Goal: Task Accomplishment & Management: Use online tool/utility

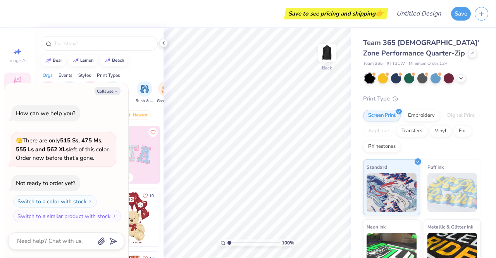
click at [104, 94] on button "Collapse" at bounding box center [108, 91] width 26 height 8
type textarea "x"
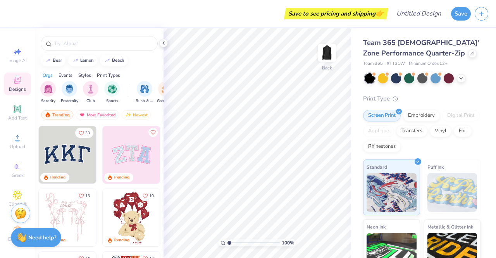
click at [92, 91] on img "filter for Club" at bounding box center [90, 88] width 9 height 9
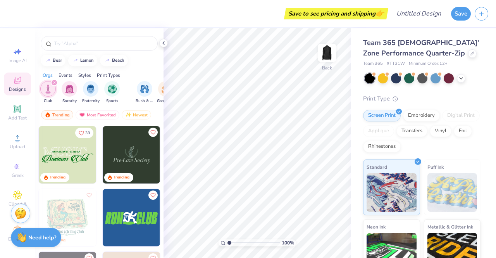
click at [13, 193] on icon at bounding box center [17, 195] width 9 height 9
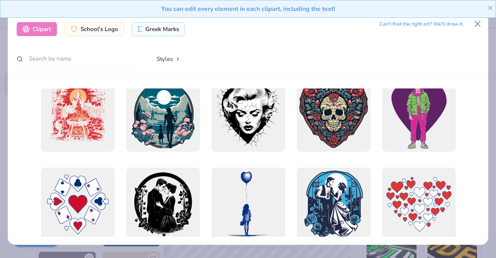
scroll to position [2877, 0]
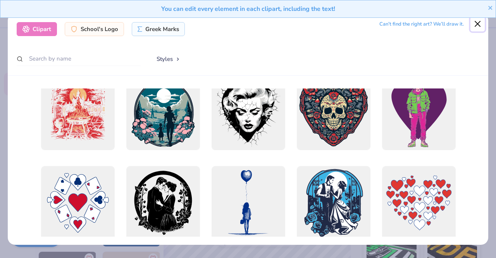
click at [477, 24] on button "Close" at bounding box center [477, 24] width 15 height 15
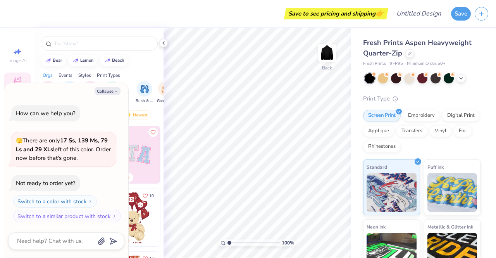
click at [110, 91] on button "Collapse" at bounding box center [108, 91] width 26 height 8
type textarea "x"
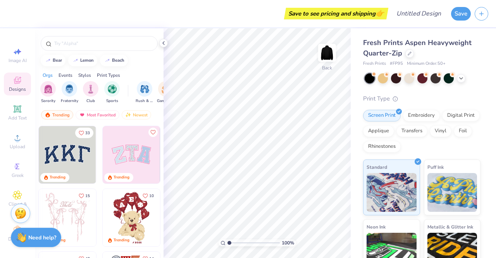
scroll to position [9, 0]
click at [8, 233] on span "Decorate" at bounding box center [17, 236] width 19 height 6
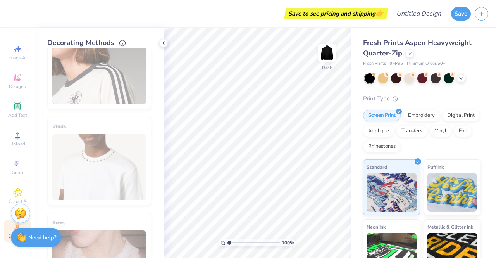
scroll to position [321, 0]
click at [13, 198] on span "Clipart & logos" at bounding box center [17, 204] width 27 height 12
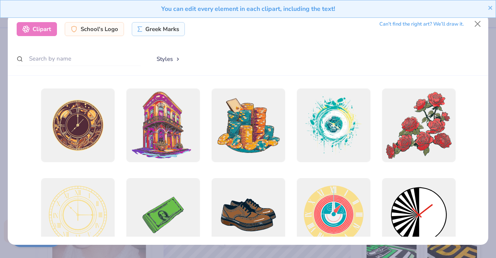
click at [86, 33] on div "School's Logo" at bounding box center [94, 29] width 59 height 14
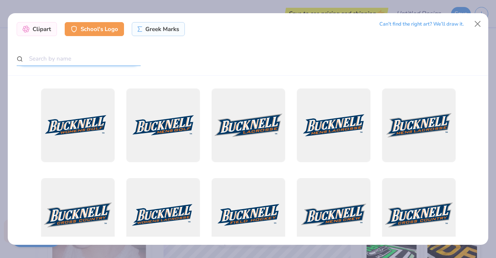
click at [73, 57] on input "text" at bounding box center [79, 59] width 124 height 14
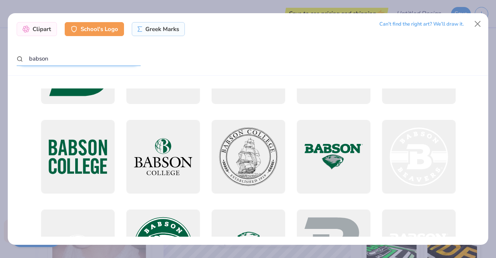
scroll to position [237, 0]
type input "babson"
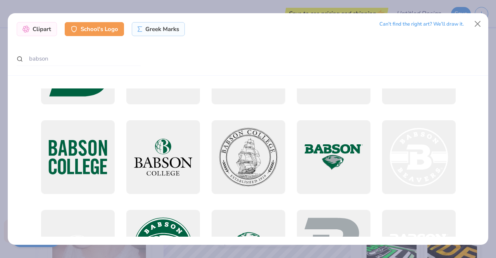
click at [410, 155] on div at bounding box center [419, 157] width 74 height 74
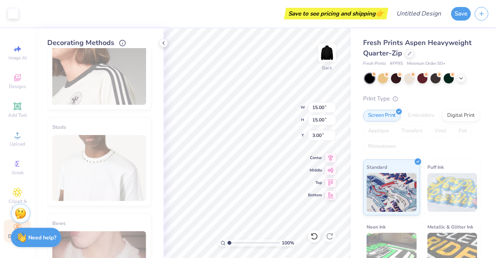
type input "5.32"
type input "5.95"
type input "3.90"
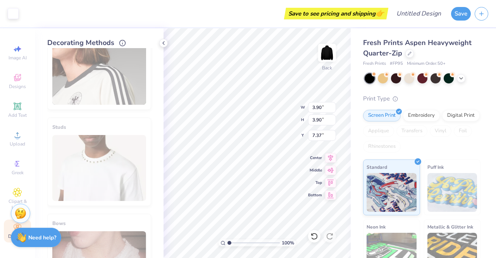
type input "1.05"
click at [14, 190] on icon at bounding box center [17, 192] width 9 height 9
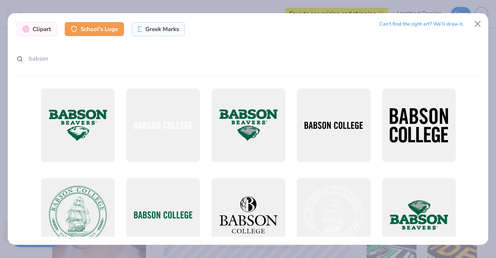
click at [42, 24] on div "Clipart" at bounding box center [37, 29] width 40 height 14
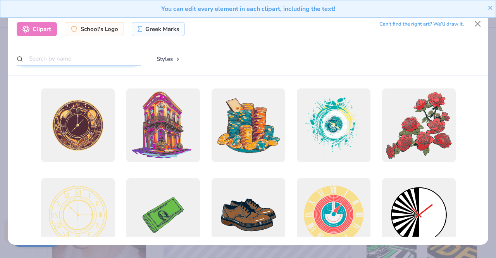
click at [58, 65] on input "text" at bounding box center [79, 59] width 124 height 14
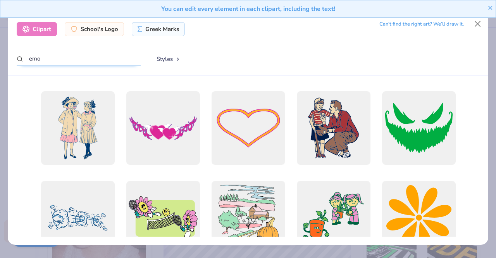
scroll to position [2235, 0]
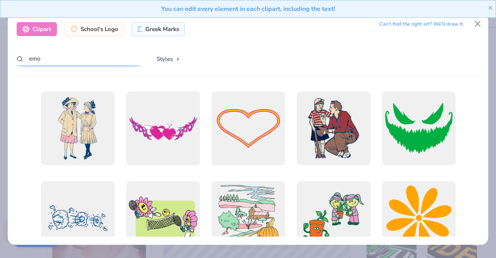
type input "emo"
click at [171, 122] on div at bounding box center [163, 128] width 74 height 74
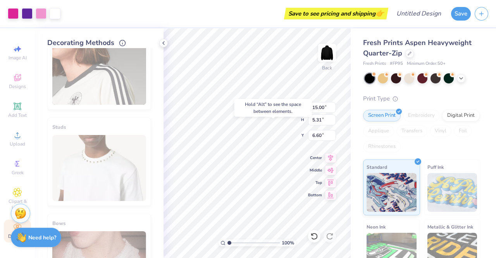
type input "6.60"
type input "12.16"
type input "4.30"
type input "8.60"
type input "3.90"
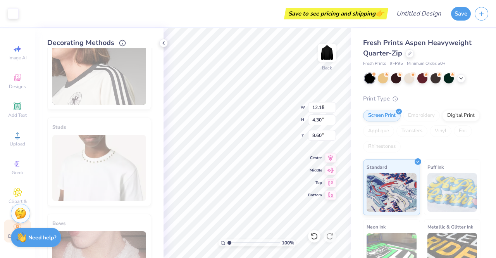
type input "3.90"
type input "6.13"
type input "5.68"
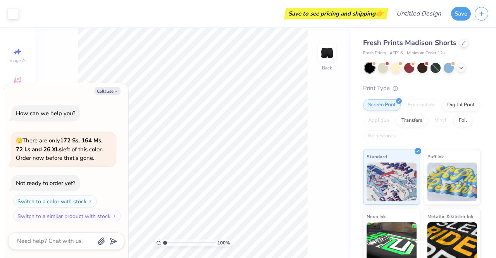
click at [112, 90] on button "Collapse" at bounding box center [108, 91] width 26 height 8
type textarea "x"
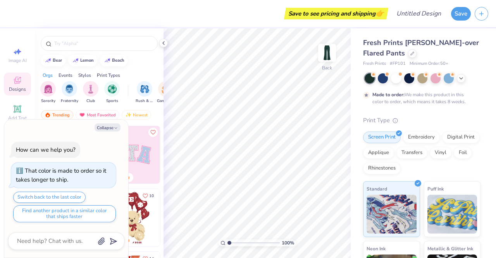
click at [104, 131] on button "Collapse" at bounding box center [108, 127] width 26 height 8
type textarea "x"
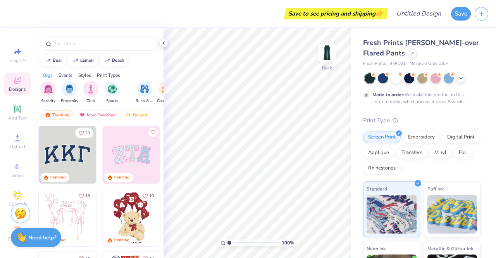
scroll to position [9, 0]
click at [5, 226] on div "Decorate" at bounding box center [17, 230] width 27 height 23
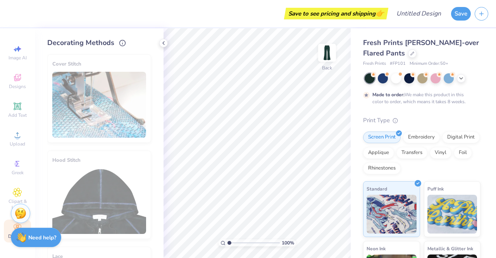
click at [13, 188] on icon at bounding box center [17, 192] width 9 height 9
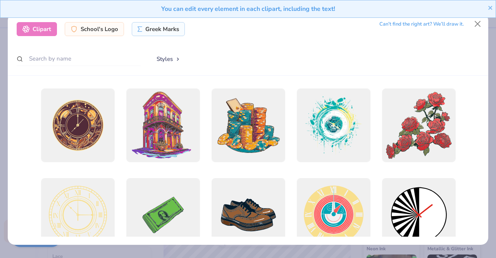
click at [106, 33] on div "School's Logo" at bounding box center [94, 29] width 59 height 14
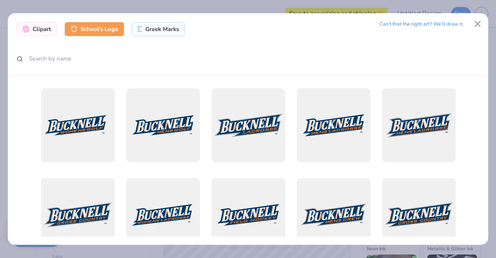
click at [102, 51] on div "Clipart School's Logo Greek Marks Can’t find the right art? We’ll draw it." at bounding box center [248, 44] width 481 height 62
click at [86, 57] on input "text" at bounding box center [79, 59] width 124 height 14
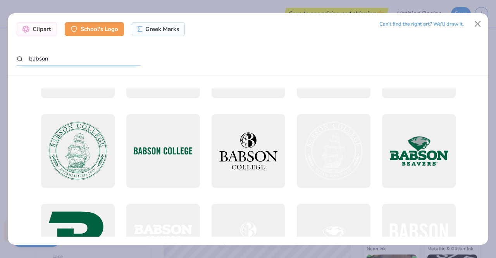
scroll to position [63, 0]
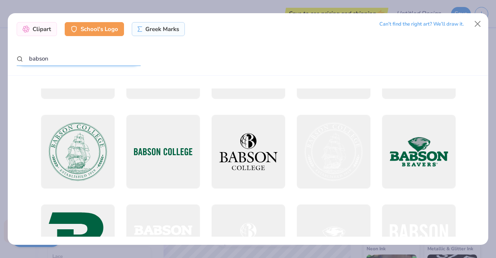
type input "babson"
click at [341, 167] on div at bounding box center [333, 152] width 74 height 74
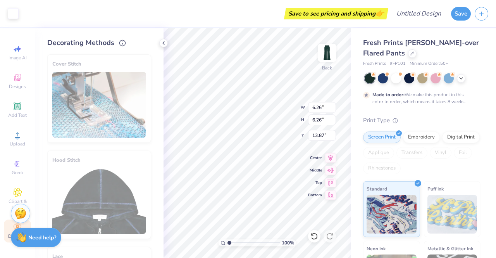
type input "4.15"
type input "0.50"
click at [328, 52] on img at bounding box center [327, 53] width 16 height 16
click at [8, 188] on div "Clipart & logos" at bounding box center [17, 198] width 27 height 29
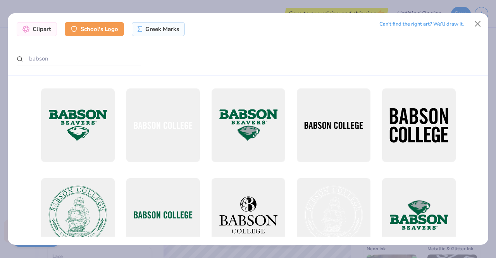
click at [36, 26] on div "Clipart" at bounding box center [37, 29] width 40 height 14
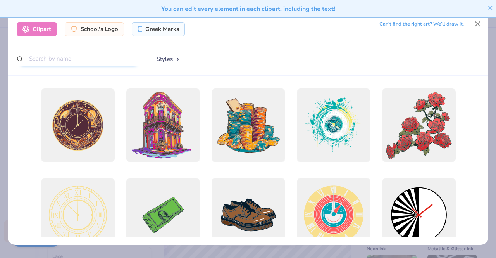
click at [50, 62] on input "text" at bounding box center [79, 59] width 124 height 14
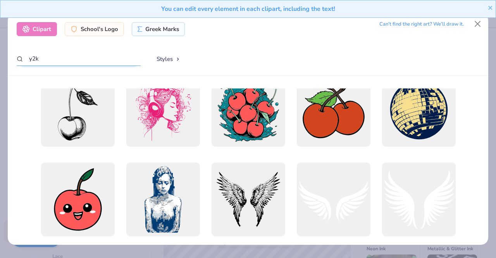
scroll to position [1546, 0]
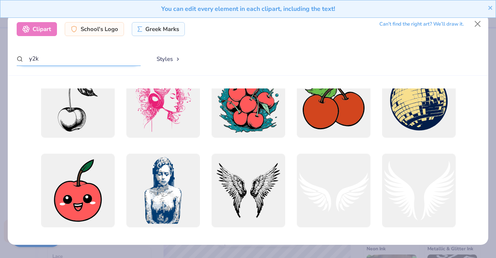
type input "y2k"
click at [340, 195] on div at bounding box center [333, 190] width 74 height 74
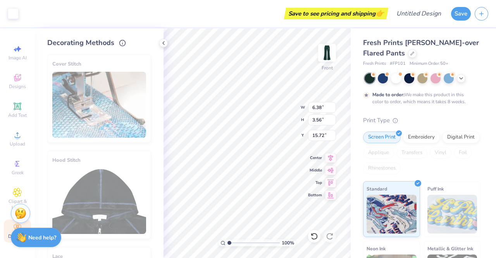
type input "1.87"
type input "4.80"
type input "2.68"
type input "0.50"
type input "2.23"
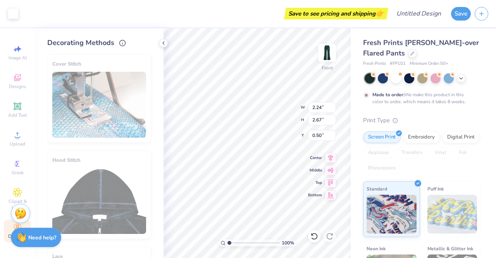
type input "2.68"
type input "2.24"
type input "2.67"
type input "3.69"
type input "4.42"
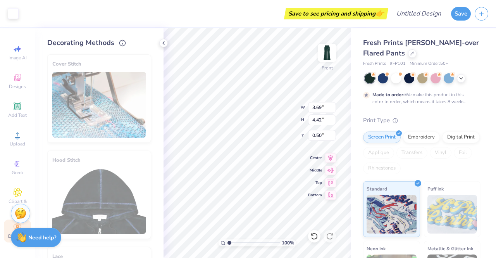
type input "1.76"
type input "4.95"
type input "2.54"
type input "2.84"
type input "1.49"
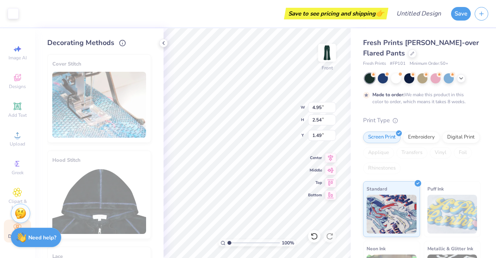
type input "0.50"
click at [13, 191] on icon at bounding box center [17, 192] width 9 height 9
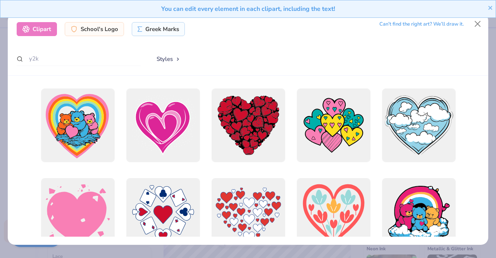
click at [176, 58] on button "Styles" at bounding box center [168, 59] width 40 height 15
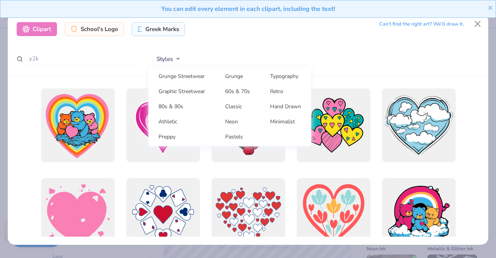
click at [178, 76] on link "Grunge Streetwear" at bounding box center [182, 76] width 60 height 13
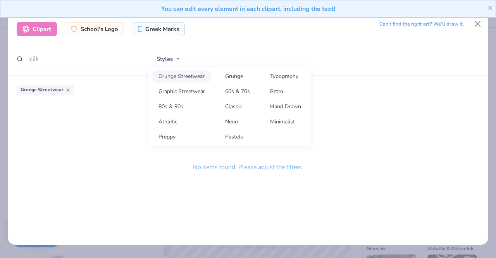
click at [231, 81] on link "Grunge" at bounding box center [237, 76] width 39 height 13
click at [193, 96] on link "Graphic Streetwear" at bounding box center [182, 91] width 60 height 13
click at [191, 105] on link "80s & 90s" at bounding box center [182, 106] width 60 height 13
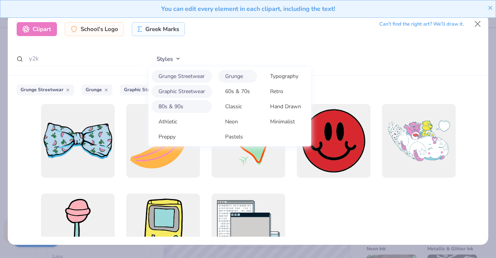
click at [191, 105] on link "80s & 90s" at bounding box center [182, 106] width 60 height 13
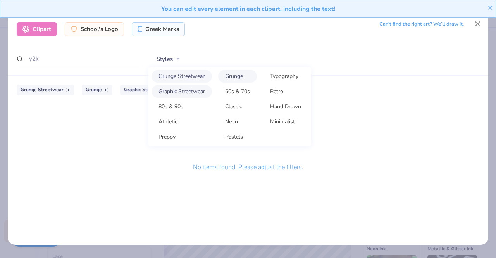
click at [284, 91] on link "Retro" at bounding box center [285, 91] width 45 height 13
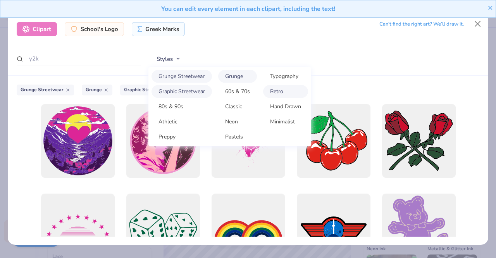
click at [286, 79] on link "Typography" at bounding box center [285, 76] width 45 height 13
click at [285, 94] on link "Retro" at bounding box center [285, 91] width 45 height 13
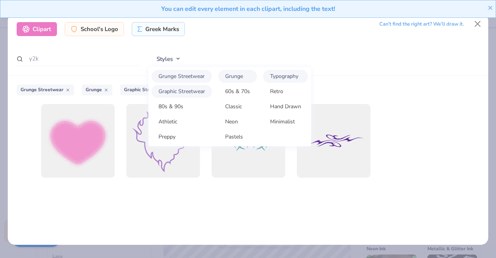
click at [357, 56] on div "Styles Grunge Streetwear Grunge Typography Graphic Streetwear 60s & 70s Retro 8…" at bounding box center [313, 59] width 331 height 15
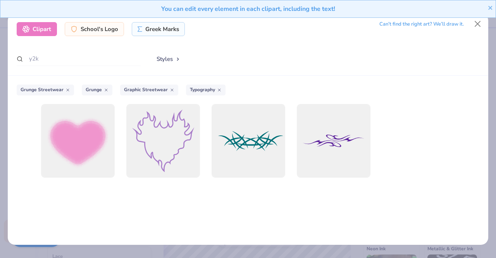
click at [176, 58] on button "Styles" at bounding box center [168, 59] width 40 height 15
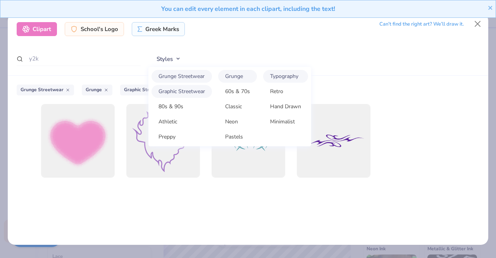
click at [239, 109] on link "Classic" at bounding box center [237, 106] width 39 height 13
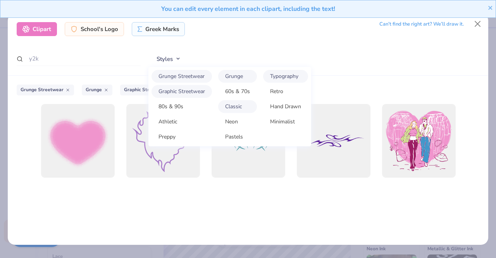
click at [239, 109] on link "Classic" at bounding box center [237, 106] width 39 height 13
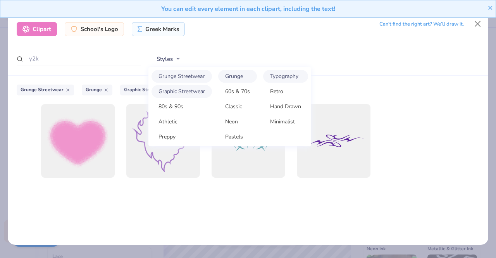
click at [277, 91] on link "Retro" at bounding box center [285, 91] width 45 height 13
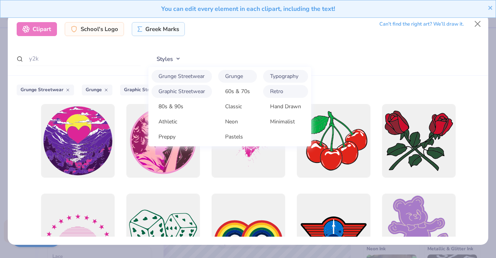
click at [277, 91] on link "Retro" at bounding box center [285, 91] width 45 height 13
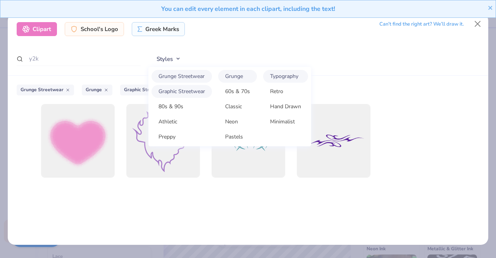
click at [173, 108] on link "80s & 90s" at bounding box center [182, 106] width 60 height 13
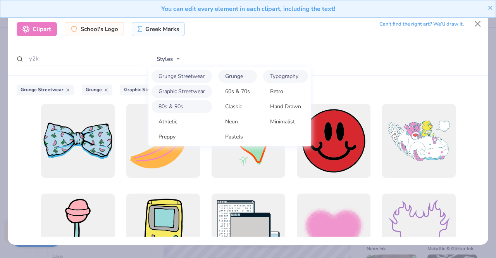
click at [173, 108] on link "80s & 90s" at bounding box center [182, 106] width 60 height 13
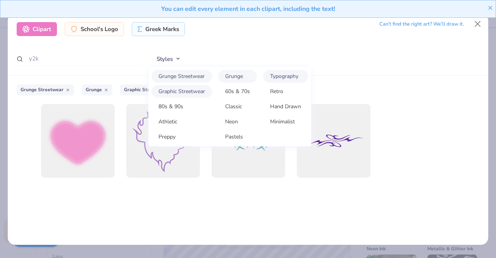
click at [173, 123] on link "Athletic" at bounding box center [182, 121] width 60 height 13
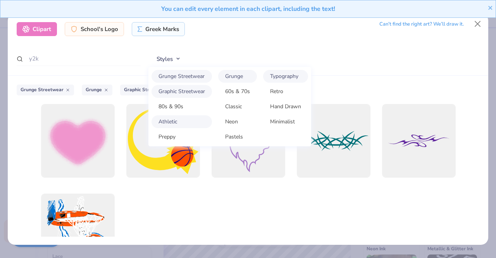
click at [173, 123] on link "Athletic" at bounding box center [182, 121] width 60 height 13
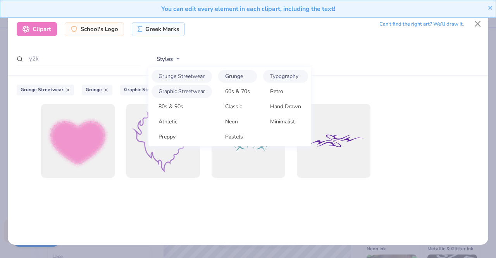
click at [174, 141] on link "Preppy" at bounding box center [182, 136] width 60 height 13
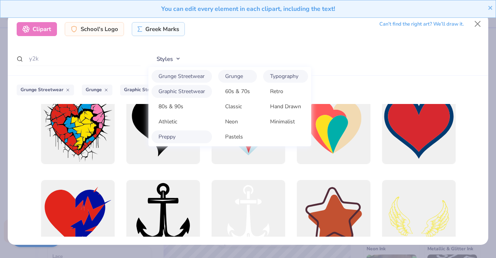
scroll to position [149, 0]
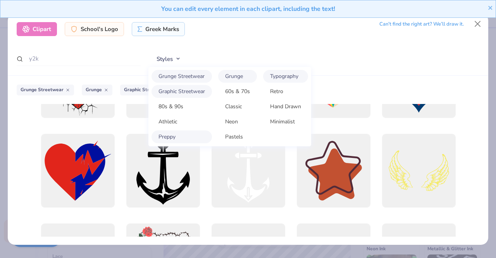
click at [279, 90] on link "Retro" at bounding box center [285, 91] width 45 height 13
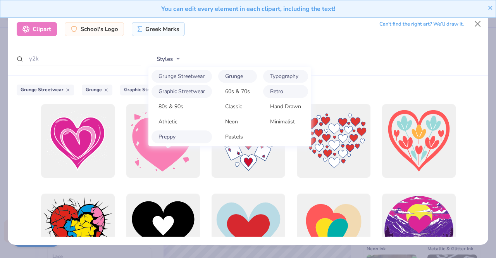
click at [282, 102] on link "Hand Drawn" at bounding box center [285, 106] width 45 height 13
click at [284, 90] on link "Retro" at bounding box center [285, 91] width 45 height 13
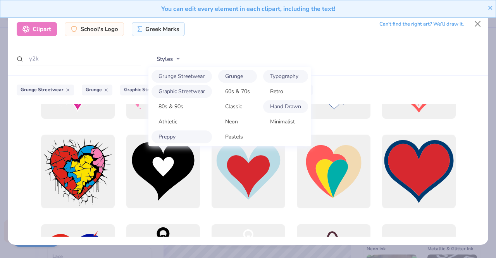
scroll to position [0, 0]
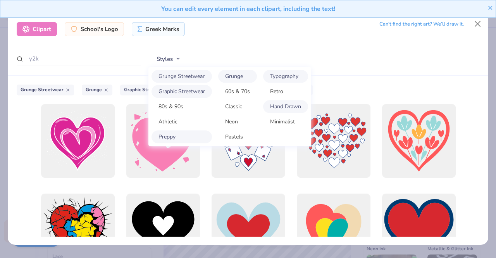
click at [277, 121] on link "Minimalist" at bounding box center [285, 121] width 45 height 13
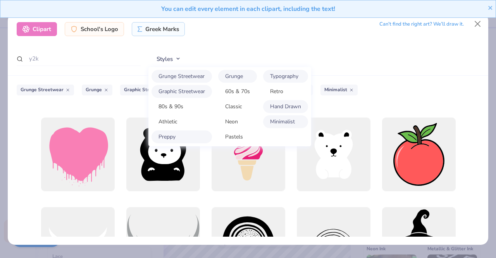
scroll to position [1130, 0]
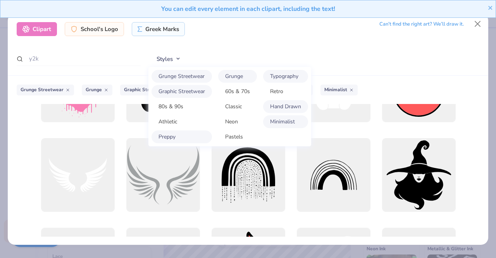
click at [107, 185] on div at bounding box center [78, 175] width 74 height 74
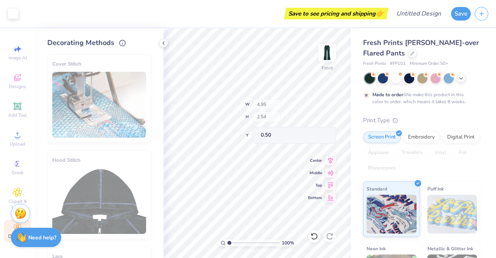
type input "6.38"
type input "3.78"
type input "15.61"
type input "2.39"
type input "1.42"
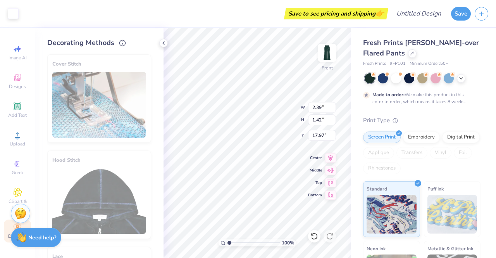
type input "0.50"
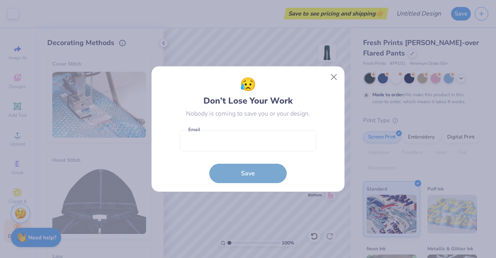
click at [280, 83] on body "Art colors Save to see pricing and shipping 👉 Design Title Save Image AI Design…" at bounding box center [248, 129] width 496 height 258
type input "4.89"
type input "2.90"
click at [338, 82] on button "Close" at bounding box center [334, 77] width 15 height 15
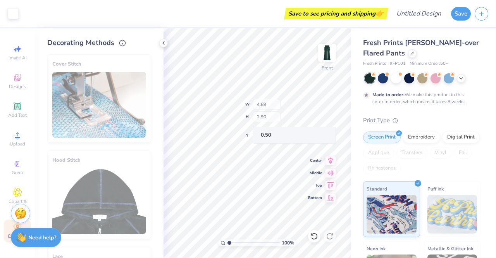
click at [283, 101] on div "100 % Front W 4.89 H 2.90 Y 0.50 Center Middle Top Bottom" at bounding box center [257, 142] width 187 height 229
type input "1.77"
type input "3.93"
type input "5.10"
type input "5.28"
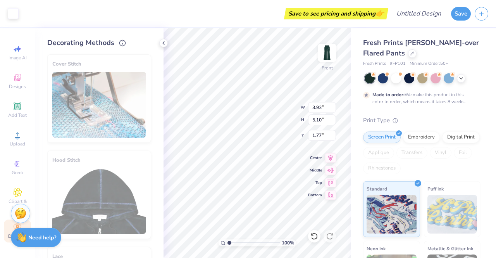
type input "3.64"
type input "2.62"
type input "0.50"
type input "4.54"
type input "3.13"
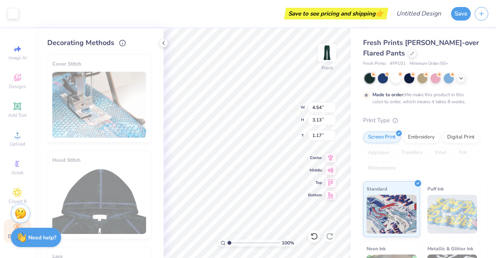
type input "0.50"
click at [19, 188] on icon at bounding box center [17, 192] width 9 height 9
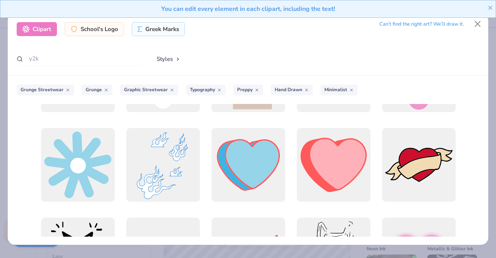
scroll to position [779, 0]
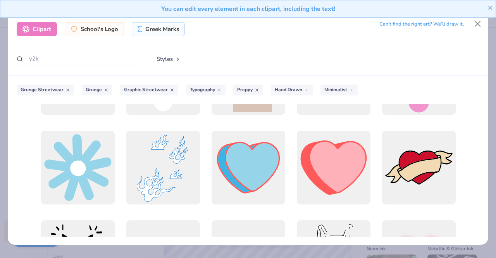
click at [419, 173] on div at bounding box center [419, 168] width 74 height 74
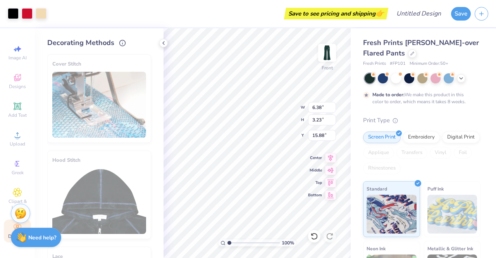
type input "0.50"
type input "5.42"
type input "2.75"
type input "0.50"
click at [322, 59] on img at bounding box center [327, 53] width 16 height 16
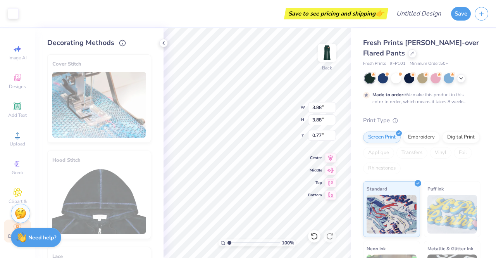
type input "3.88"
type input "1.79"
click at [330, 47] on img at bounding box center [327, 53] width 16 height 16
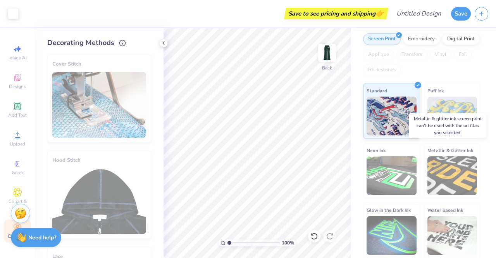
scroll to position [0, 0]
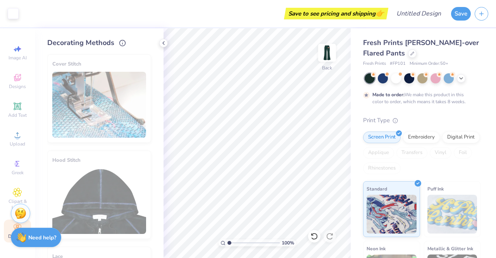
click at [333, 52] on img at bounding box center [327, 53] width 16 height 16
click at [351, 66] on div "Fresh Prints Katie Fold-over Flared Pants Fresh Prints # FP101 Minimum Order: 5…" at bounding box center [423, 192] width 145 height 328
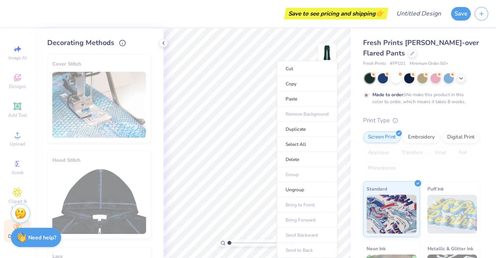
click at [326, 51] on img at bounding box center [327, 53] width 16 height 16
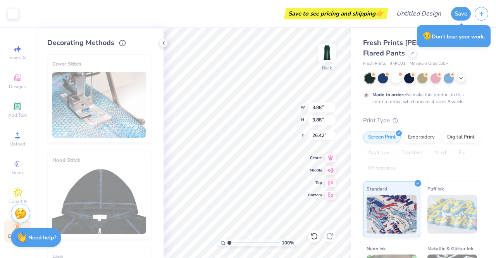
type input "27.35"
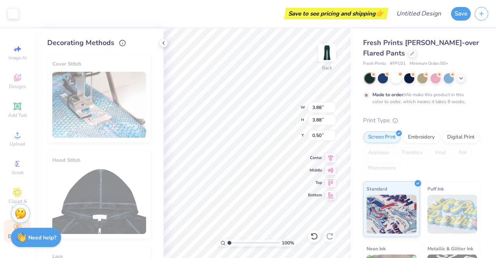
type input "0.50"
click at [326, 45] on img at bounding box center [327, 53] width 16 height 16
click at [331, 59] on img at bounding box center [327, 53] width 16 height 16
click at [17, 188] on icon at bounding box center [17, 192] width 9 height 9
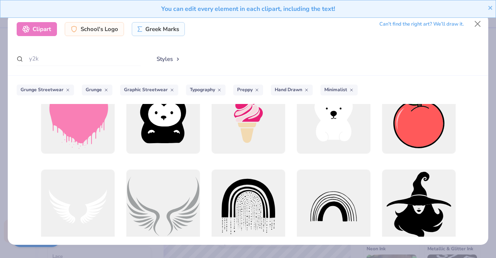
scroll to position [1103, 0]
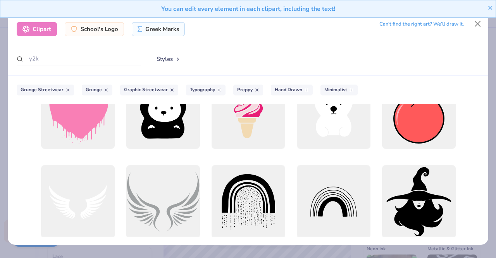
click at [61, 191] on div at bounding box center [78, 202] width 74 height 74
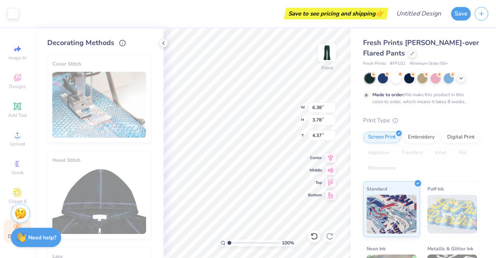
type input "4.37"
type input "4.44"
type input "2.63"
type input "0.90"
click at [13, 189] on icon at bounding box center [17, 192] width 9 height 9
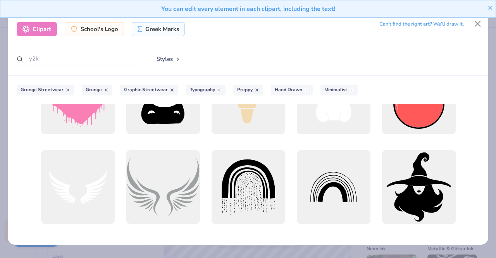
scroll to position [1206, 0]
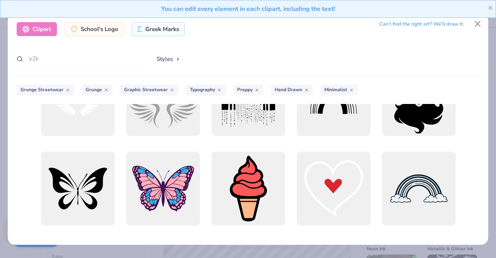
click at [88, 116] on div at bounding box center [78, 99] width 74 height 74
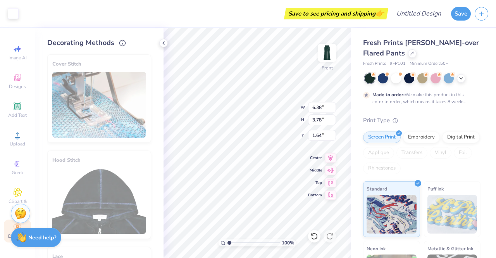
type input "1.64"
type input "0.50"
type input "2.15"
type input "2.79"
type input "1.49"
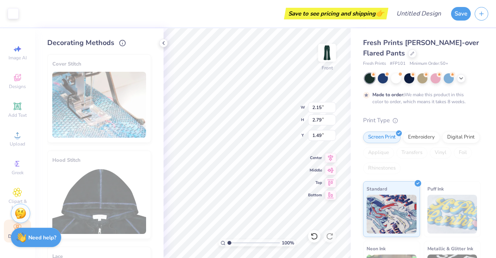
type input "3.38"
type input "1.30"
type input "2.24"
type input "4.89"
type input "1.89"
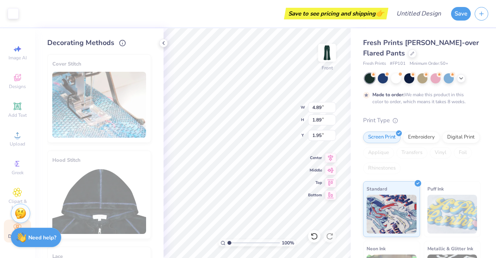
type input "1.64"
type input "4.67"
type input "1.94"
type input "0.50"
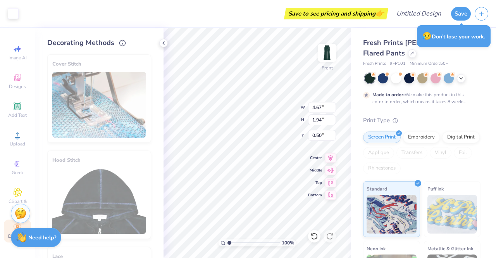
type input "2.03"
type input "2.63"
type input "0.90"
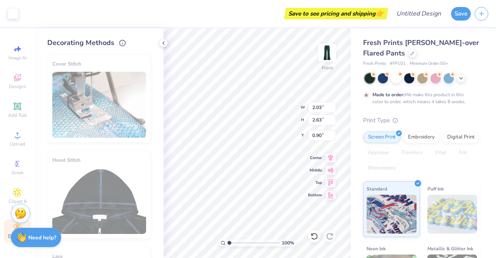
type input "3.14"
type input "1.22"
type input "1.66"
type input "4.73"
type input "1.84"
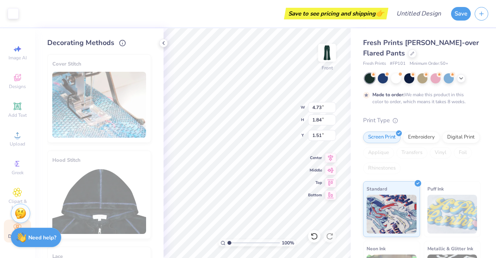
type input "0.50"
type input "4.67"
type input "1.94"
type input "4.67"
type input "1.94"
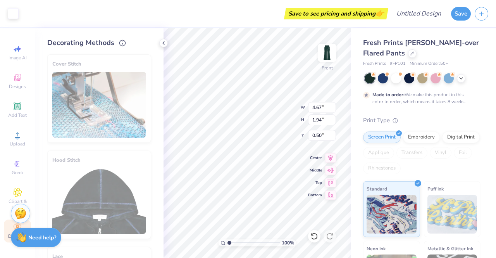
click at [324, 57] on img at bounding box center [327, 53] width 16 height 16
click at [325, 55] on img at bounding box center [327, 53] width 16 height 16
type input "4.67"
type input "1.94"
type input "4.73"
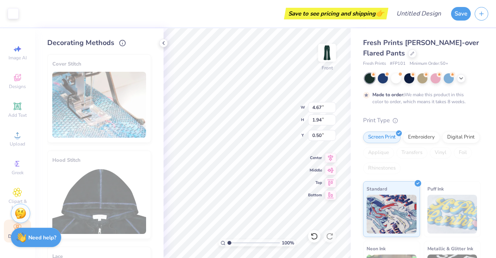
type input "1.84"
type input "4.67"
type input "1.94"
type input "4.73"
click at [319, 119] on input "1.84" at bounding box center [322, 119] width 28 height 11
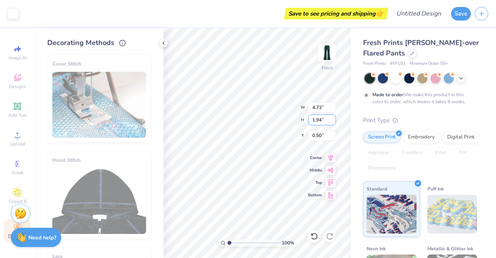
type input "1.94"
click at [322, 109] on input "4.99" at bounding box center [322, 107] width 28 height 11
type input "4.67"
type input "1.82"
type input "0.56"
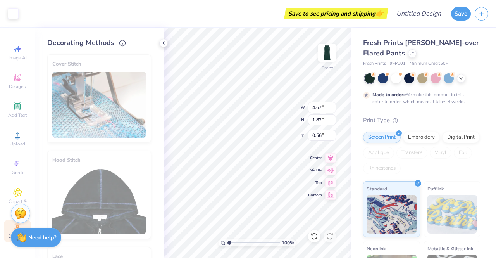
type input "1.82"
type input "0.56"
type input "1.94"
type input "0.50"
type input "1.82"
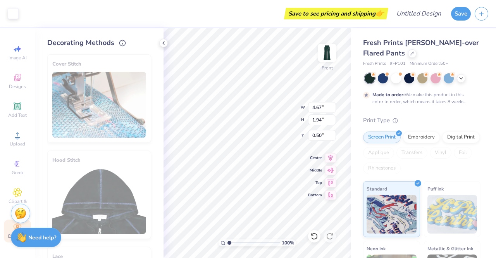
type input "0.56"
type input "1.94"
type input "0.50"
type input "1.82"
click at [322, 138] on input "0.56" at bounding box center [322, 135] width 28 height 11
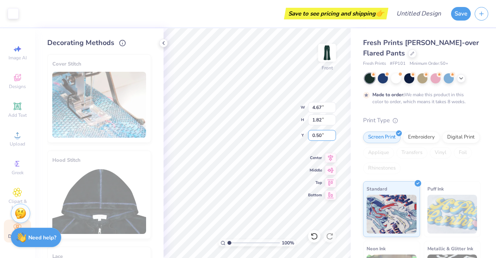
type input "0.50"
click at [321, 122] on input "1.82" at bounding box center [322, 119] width 28 height 11
type input "1.94"
type input "4.84"
type input "1.88"
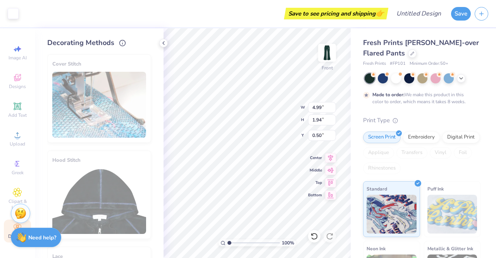
type input "0.60"
click at [334, 54] on img at bounding box center [327, 53] width 16 height 16
click at [327, 60] on img at bounding box center [327, 53] width 16 height 16
type input "4.67"
type input "1.94"
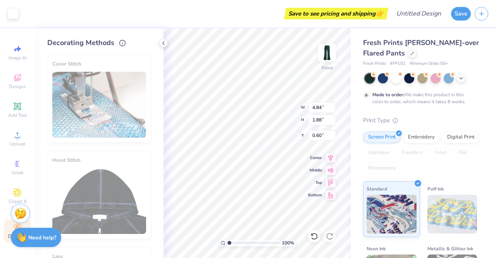
type input "0.50"
type input "4.84"
type input "1.88"
type input "0.60"
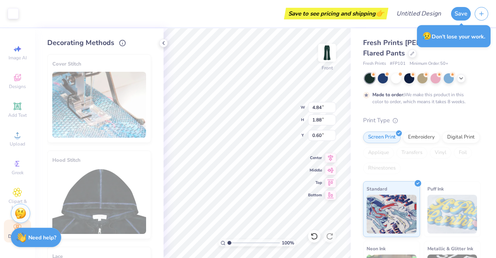
type input "4.67"
type input "1.94"
type input "0.50"
click at [321, 106] on input "4.67" at bounding box center [322, 107] width 28 height 11
type input "4.84"
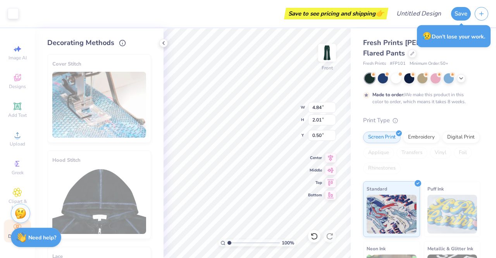
type input "1.88"
type input "0.60"
type input "2.01"
type input "0.50"
type input "1.88"
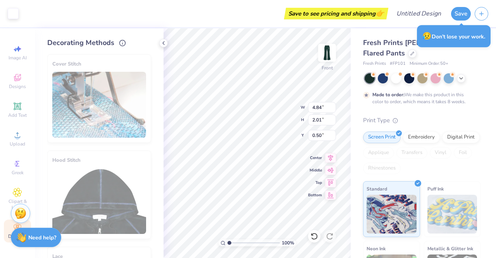
type input "0.60"
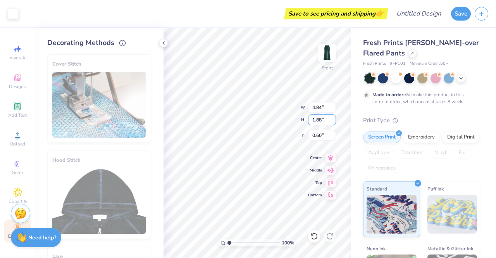
click at [320, 121] on input "1.88" at bounding box center [322, 119] width 28 height 11
type input "1"
type input "2.01"
type input "5.17"
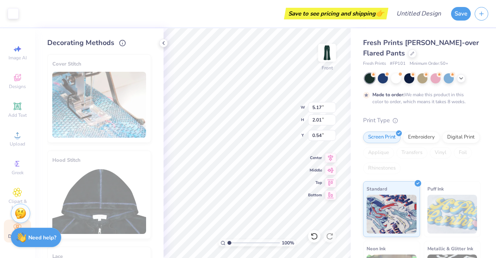
type input "1.15"
type input "4.84"
type input "1.15"
click at [320, 108] on input "4.84" at bounding box center [322, 107] width 28 height 11
type input "4"
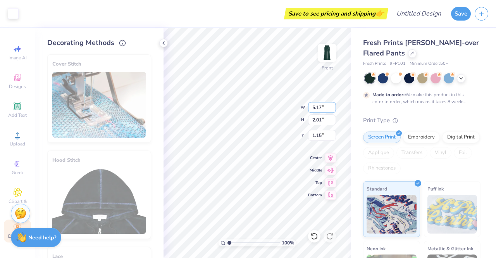
type input "5.17"
type input "2.15"
type input "1.08"
type input "2.15"
type input "1.08"
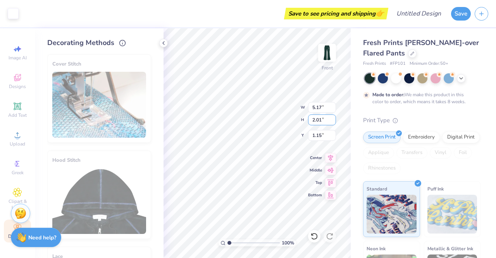
click at [321, 120] on input "2.01" at bounding box center [322, 119] width 28 height 11
type input "2.15"
type input "5.53"
type input "1.08"
type input "5.53"
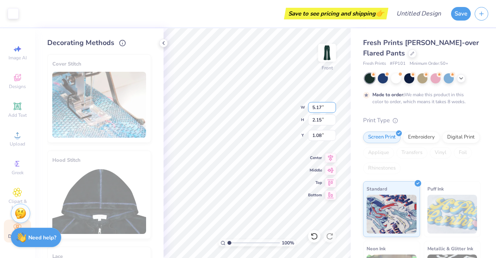
click at [321, 112] on input "5.17" at bounding box center [322, 107] width 28 height 11
type input "5.53"
type input "2.30"
type input "1.00"
